Goal: Task Accomplishment & Management: Manage account settings

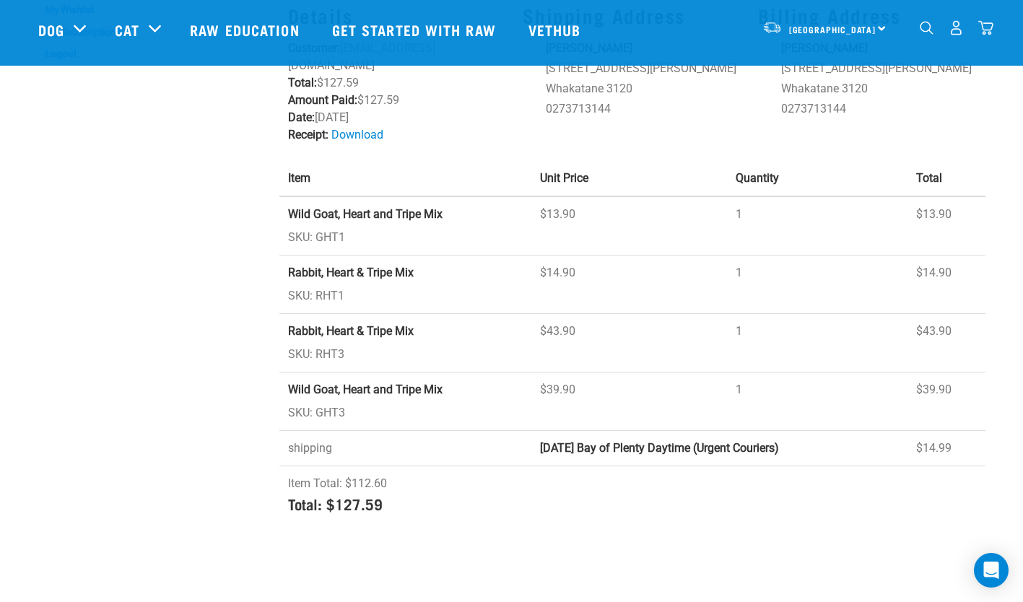
click at [956, 30] on img "dropdown navigation" at bounding box center [955, 27] width 15 height 15
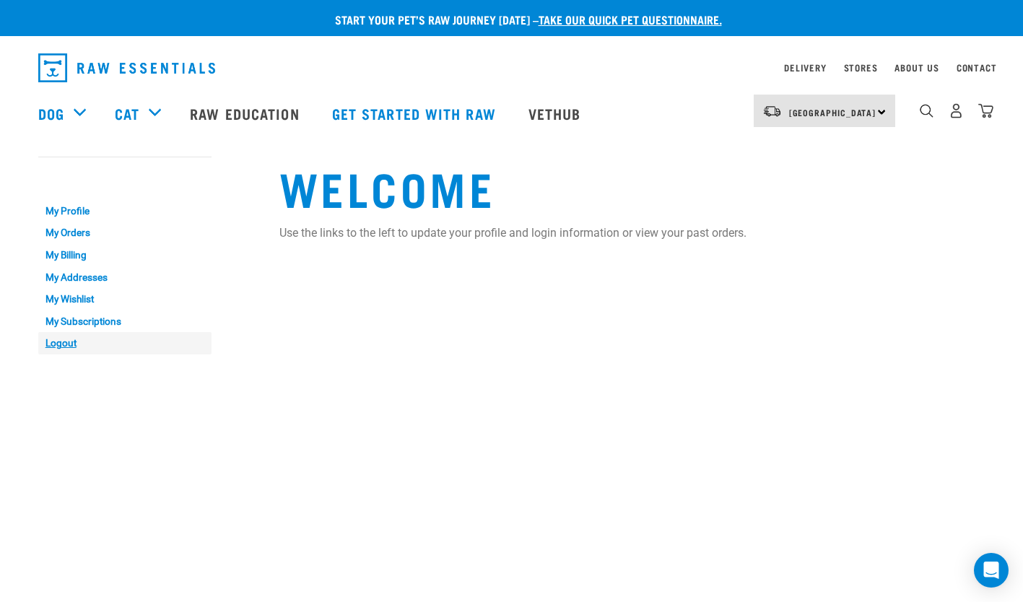
click at [69, 343] on link "Logout" at bounding box center [124, 343] width 173 height 22
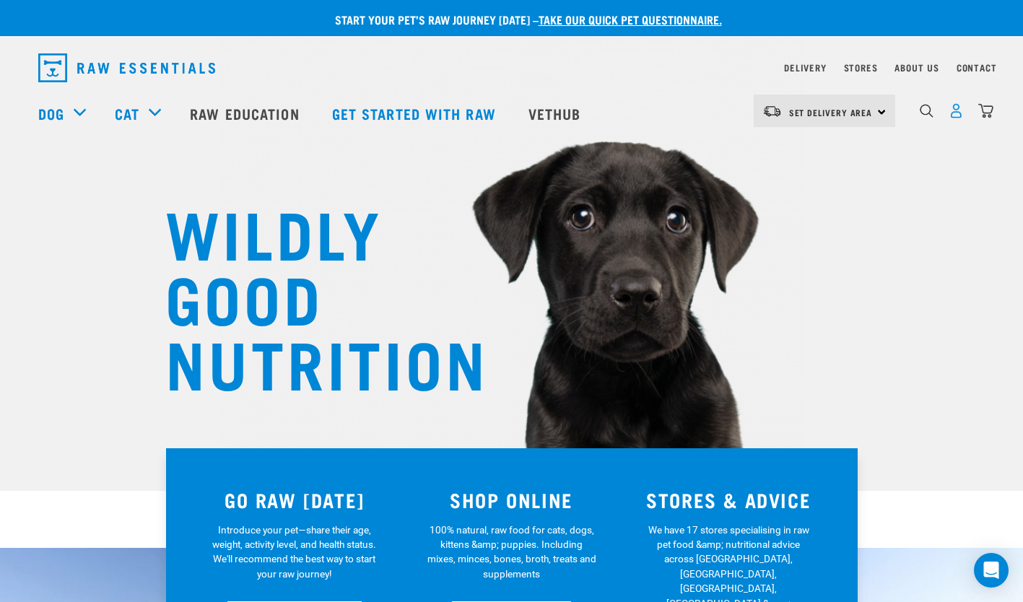
click at [959, 114] on img "dropdown navigation" at bounding box center [955, 110] width 15 height 15
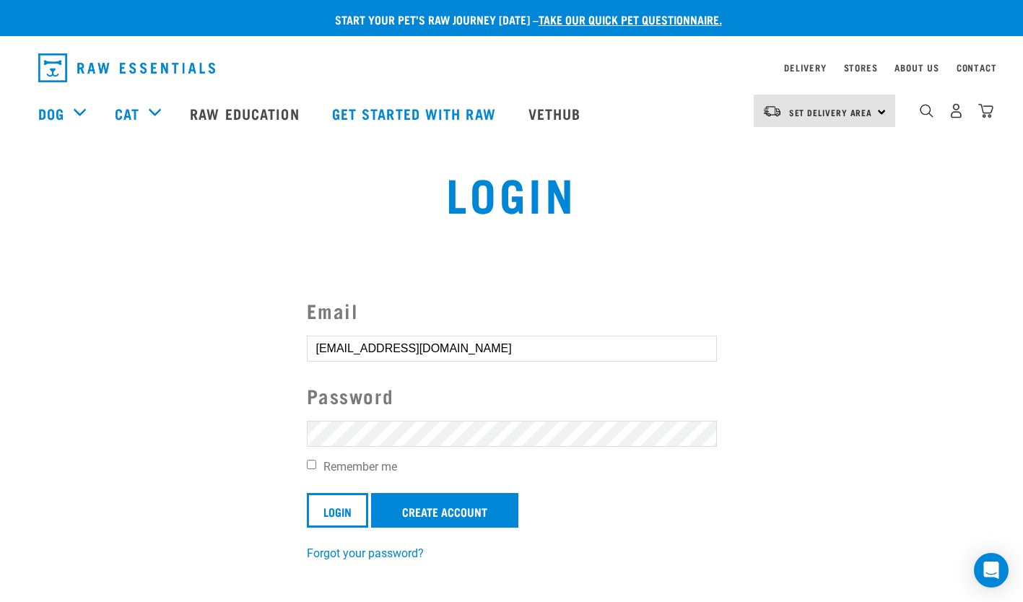
drag, startPoint x: 463, startPoint y: 359, endPoint x: 173, endPoint y: 320, distance: 293.6
click at [173, 320] on section "Email [EMAIL_ADDRESS][DOMAIN_NAME] Password Remember me Login Create Account Fo…" at bounding box center [511, 419] width 1023 height 320
